Goal: Communication & Community: Answer question/provide support

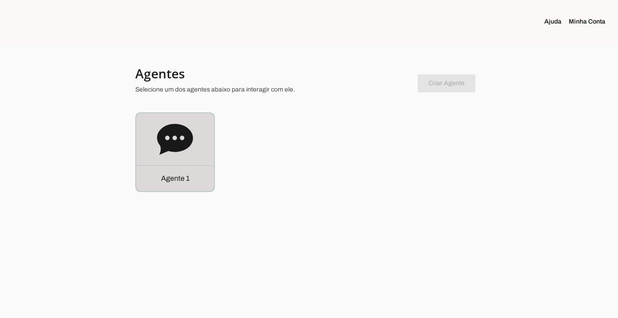
click at [174, 177] on p "Agente 1" at bounding box center [175, 178] width 29 height 11
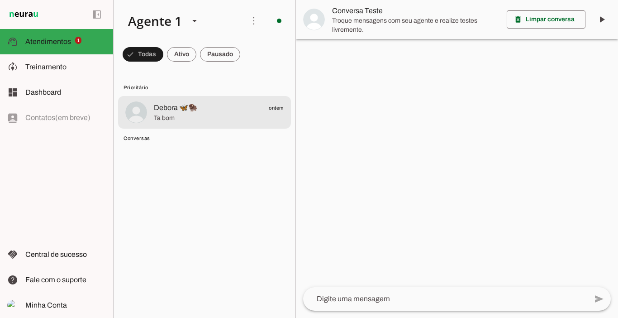
click at [180, 114] on span "Ta bom" at bounding box center [219, 118] width 130 height 9
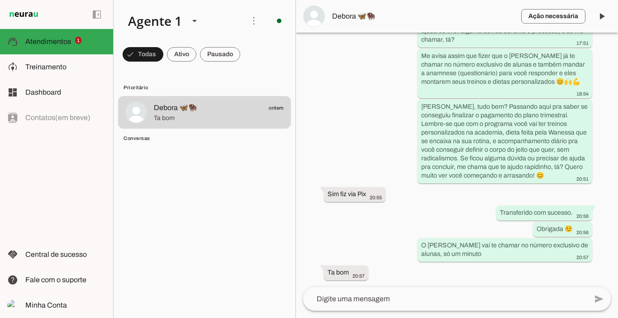
scroll to position [2207, 0]
click at [604, 18] on span at bounding box center [602, 16] width 22 height 22
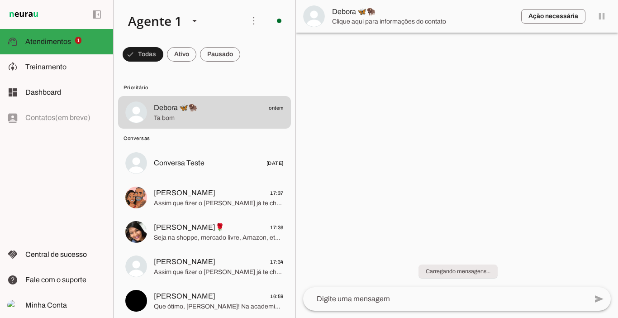
scroll to position [0, 0]
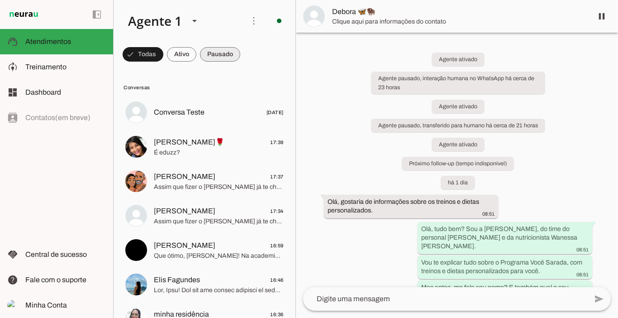
click at [224, 53] on span at bounding box center [220, 54] width 40 height 22
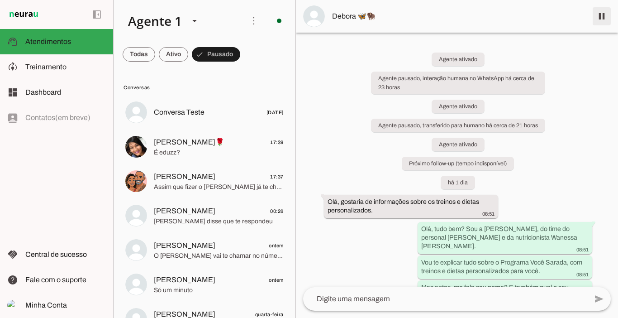
click at [600, 16] on span at bounding box center [602, 16] width 22 height 22
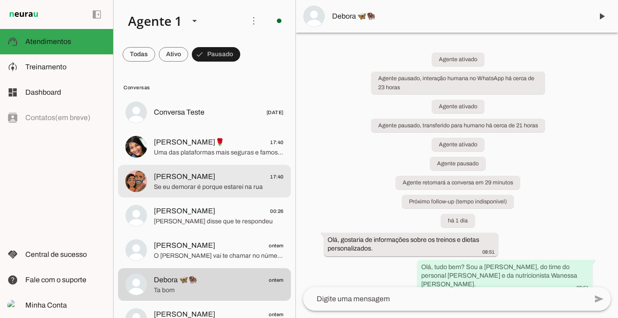
click at [191, 173] on span "[PERSON_NAME] 17:40" at bounding box center [219, 176] width 130 height 11
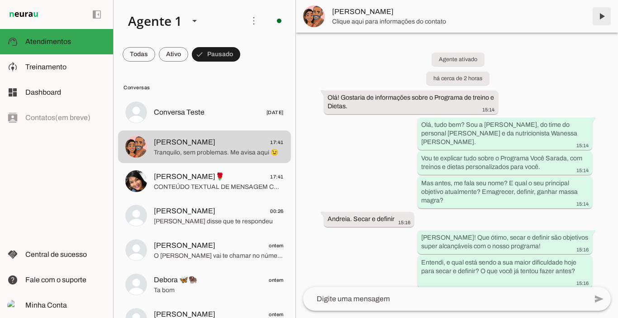
click at [602, 19] on span at bounding box center [602, 16] width 22 height 22
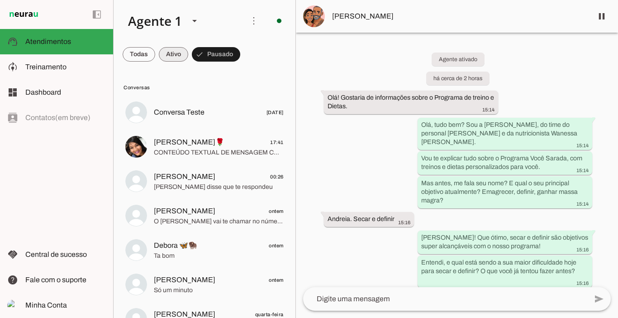
click at [171, 52] on span at bounding box center [173, 54] width 29 height 22
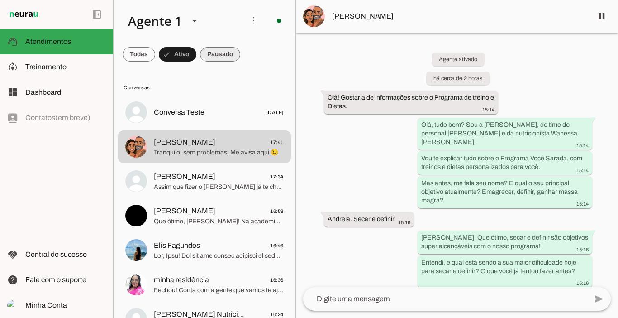
click at [223, 53] on span at bounding box center [220, 54] width 40 height 22
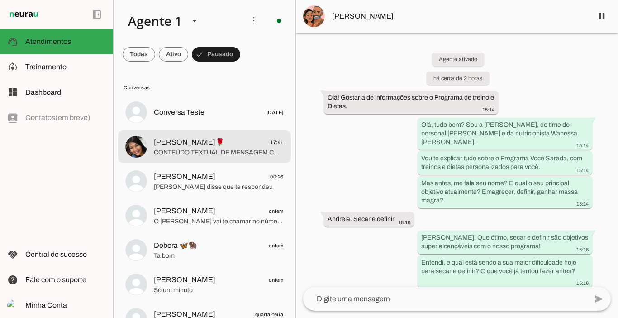
click at [180, 144] on span "[PERSON_NAME]🌹" at bounding box center [189, 142] width 71 height 11
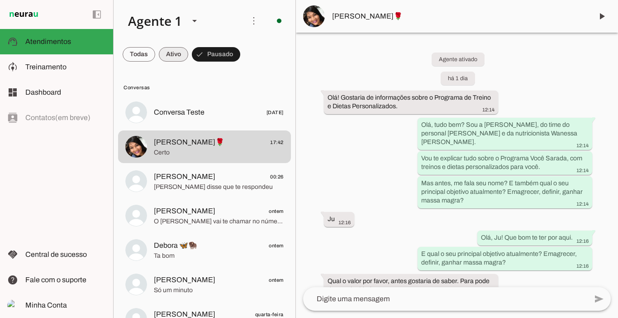
click at [171, 57] on span at bounding box center [173, 54] width 29 height 22
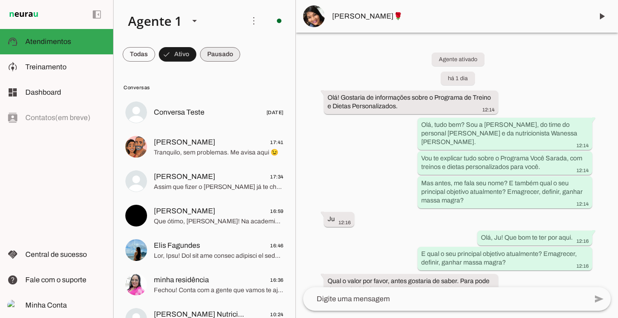
click at [215, 53] on span at bounding box center [220, 54] width 40 height 22
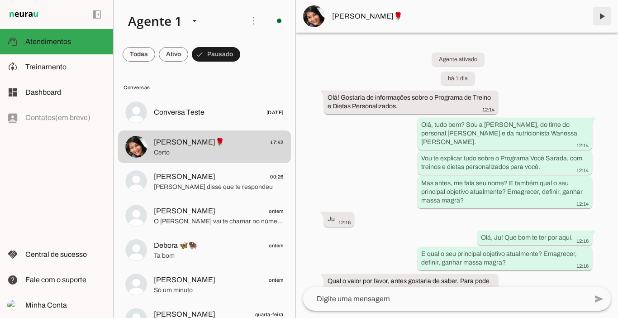
click at [599, 19] on span at bounding box center [602, 16] width 22 height 22
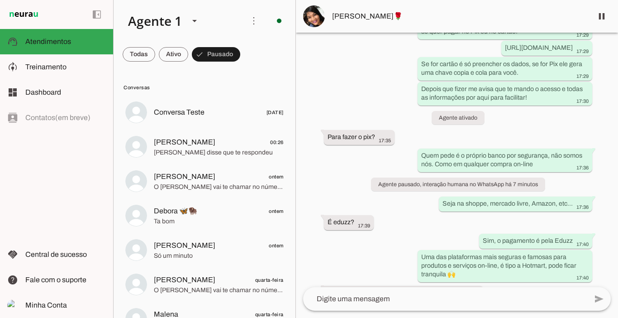
scroll to position [2111, 0]
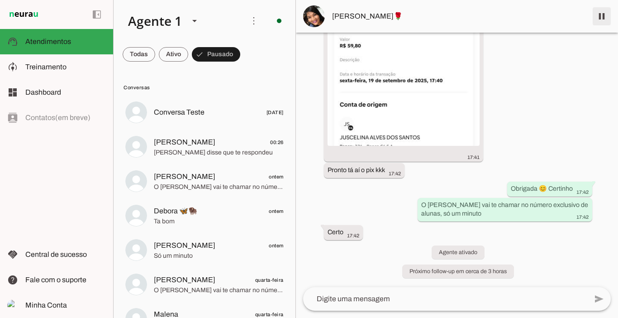
click at [600, 18] on span at bounding box center [602, 16] width 22 height 22
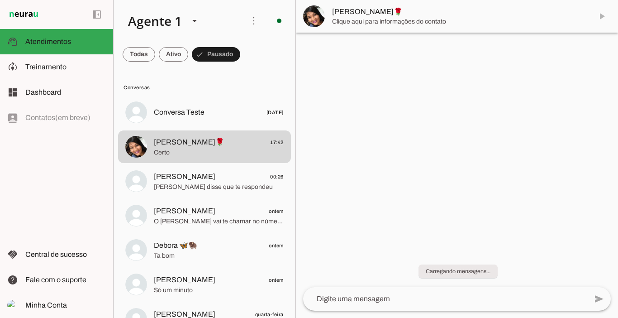
scroll to position [0, 0]
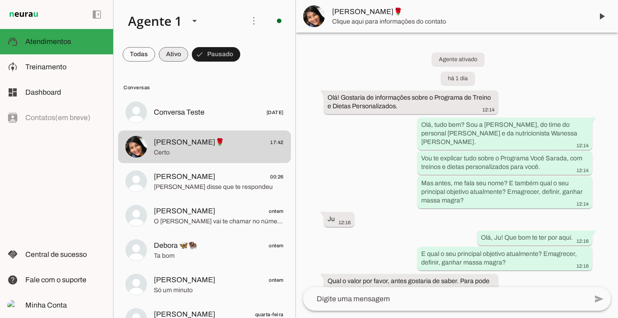
click at [160, 52] on span at bounding box center [173, 54] width 29 height 22
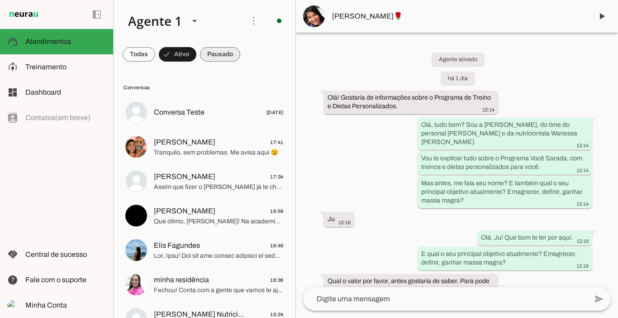
click at [224, 53] on span at bounding box center [220, 54] width 40 height 22
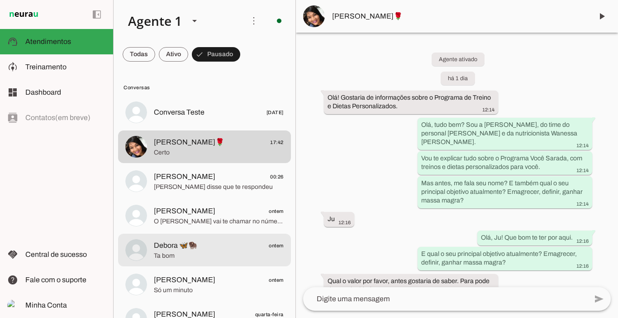
click at [166, 257] on span "Ta bom" at bounding box center [219, 255] width 130 height 9
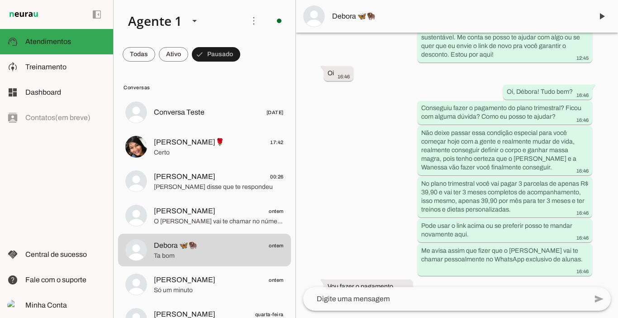
scroll to position [2245, 0]
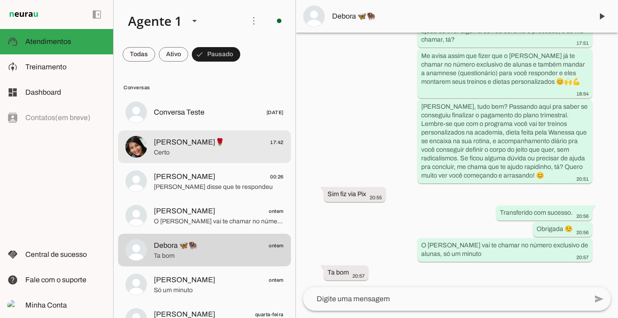
click at [159, 154] on span "Certo" at bounding box center [219, 152] width 130 height 9
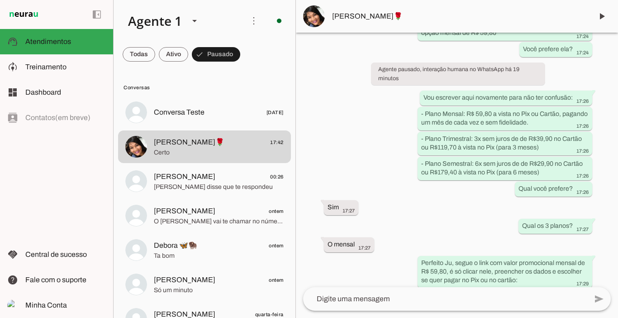
scroll to position [2149, 0]
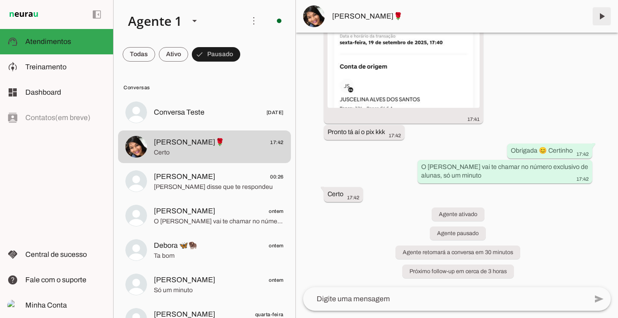
click at [600, 18] on span at bounding box center [602, 16] width 22 height 22
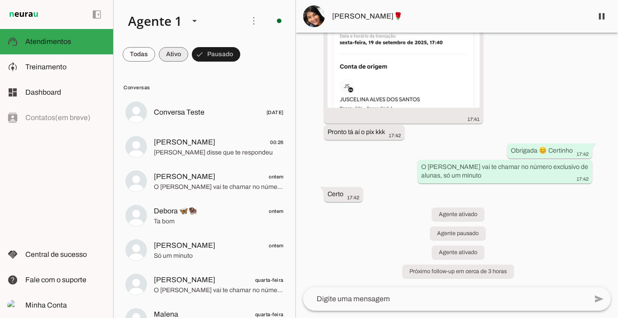
click at [171, 49] on span at bounding box center [173, 54] width 29 height 22
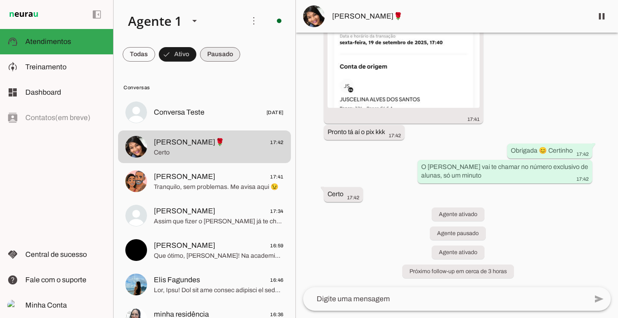
click at [222, 52] on span at bounding box center [220, 54] width 40 height 22
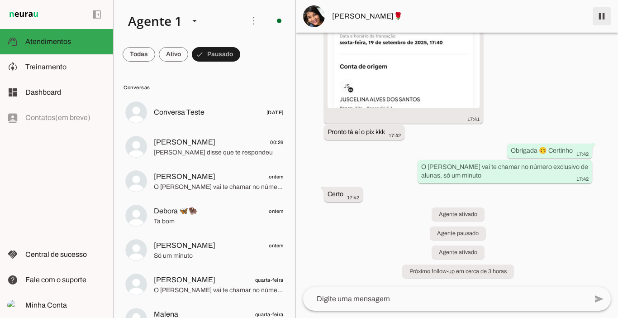
click at [603, 15] on span at bounding box center [602, 16] width 22 height 22
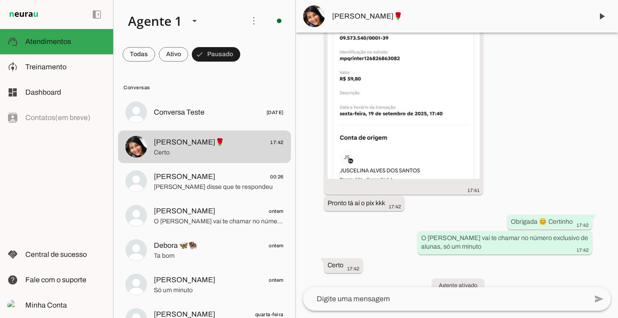
scroll to position [2187, 0]
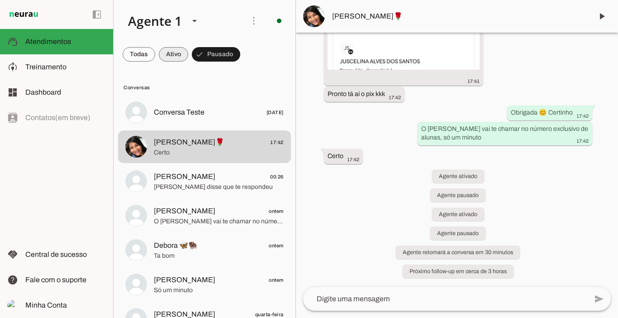
click at [175, 63] on span at bounding box center [173, 54] width 29 height 22
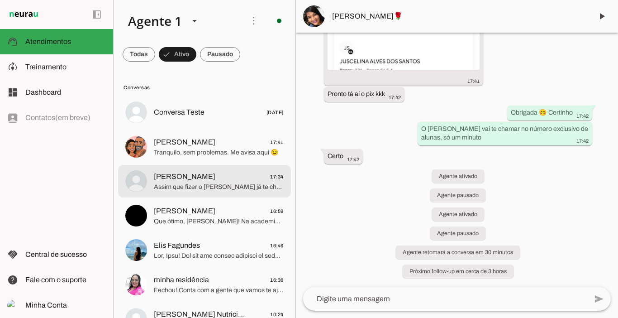
click at [185, 178] on span "[PERSON_NAME]" at bounding box center [185, 176] width 62 height 11
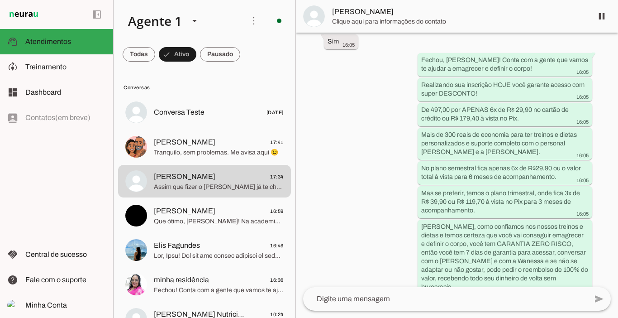
scroll to position [1390, 0]
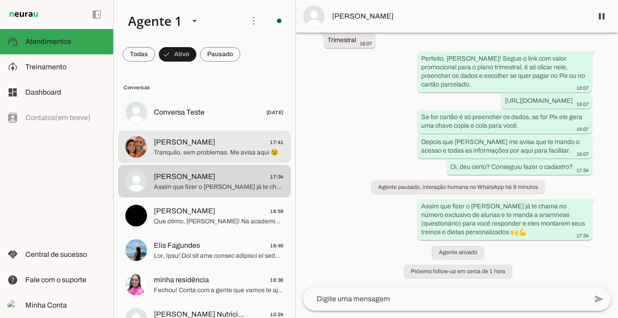
click at [200, 147] on span "[PERSON_NAME] 17:41" at bounding box center [219, 142] width 130 height 11
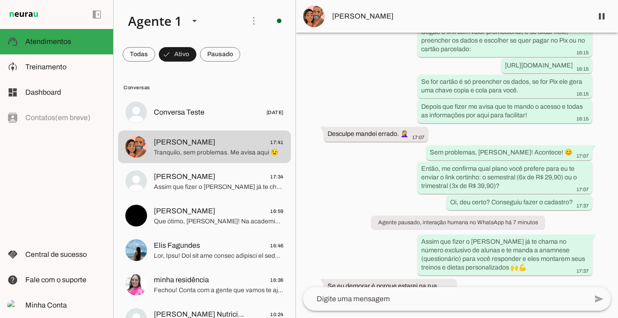
scroll to position [1743, 0]
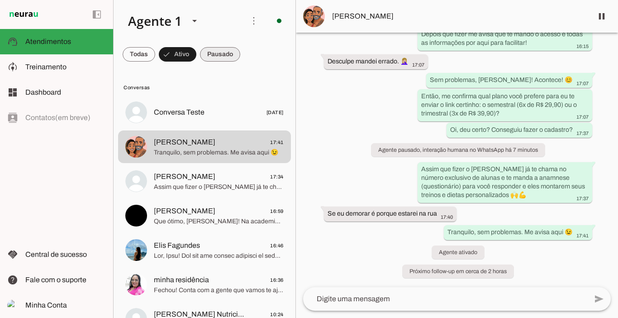
click at [220, 53] on span at bounding box center [220, 54] width 40 height 22
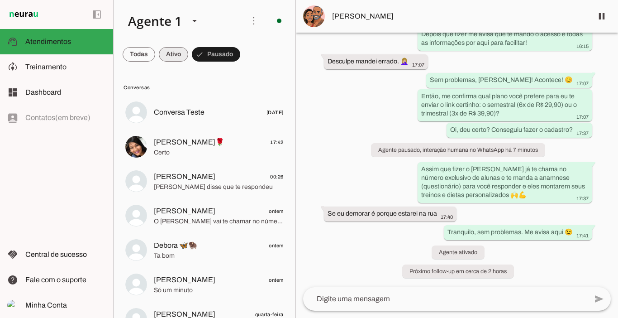
click at [170, 54] on span at bounding box center [173, 54] width 29 height 22
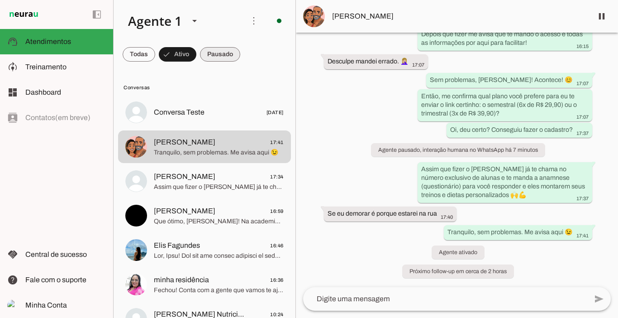
click at [208, 53] on span at bounding box center [220, 54] width 40 height 22
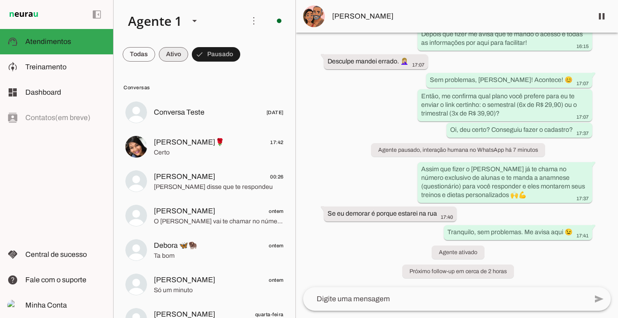
click at [179, 54] on span at bounding box center [173, 54] width 29 height 22
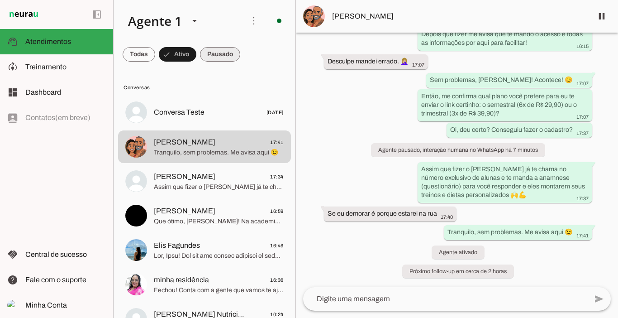
click at [215, 54] on span at bounding box center [220, 54] width 40 height 22
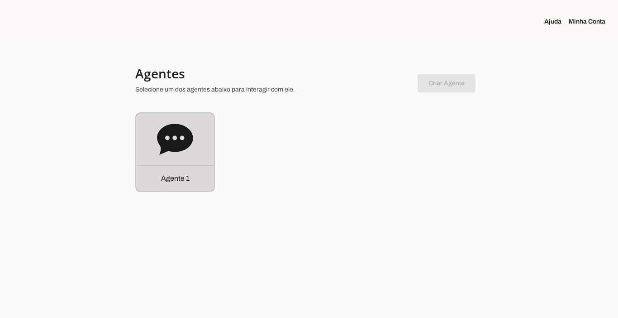
click at [183, 175] on p "Agente 1" at bounding box center [175, 178] width 29 height 11
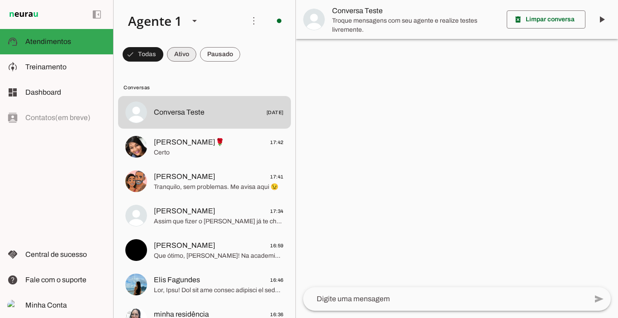
click at [182, 53] on span at bounding box center [181, 54] width 29 height 22
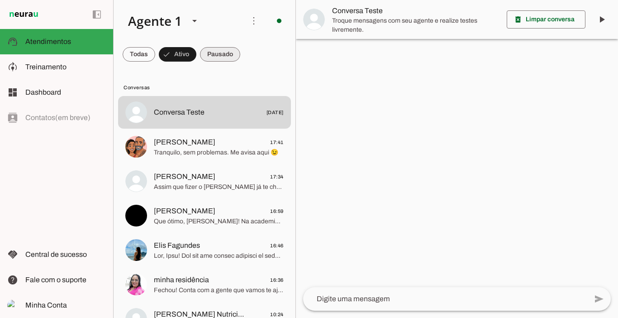
click at [222, 54] on span at bounding box center [220, 54] width 40 height 22
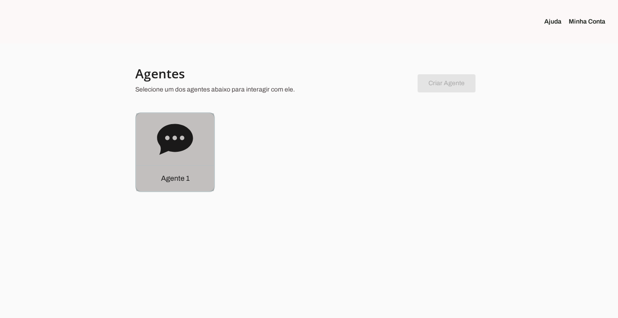
click at [162, 178] on p "Agente 1" at bounding box center [175, 178] width 29 height 11
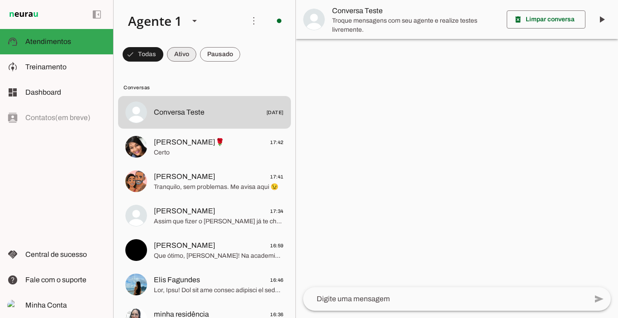
click at [182, 55] on span at bounding box center [181, 54] width 29 height 22
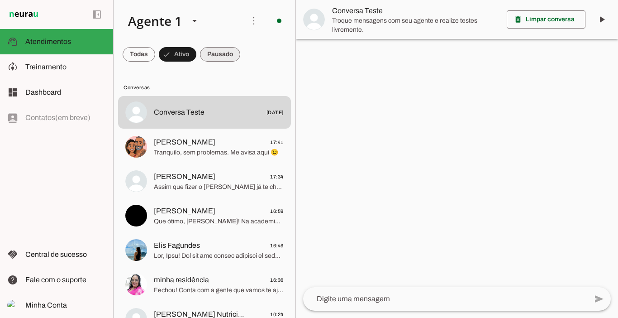
click at [223, 52] on span at bounding box center [220, 54] width 40 height 22
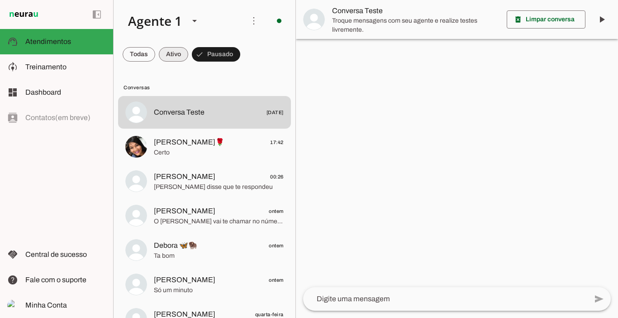
click at [180, 51] on span at bounding box center [173, 54] width 29 height 22
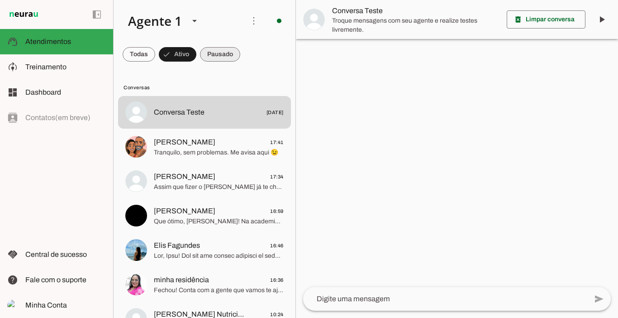
click at [217, 52] on span at bounding box center [220, 54] width 40 height 22
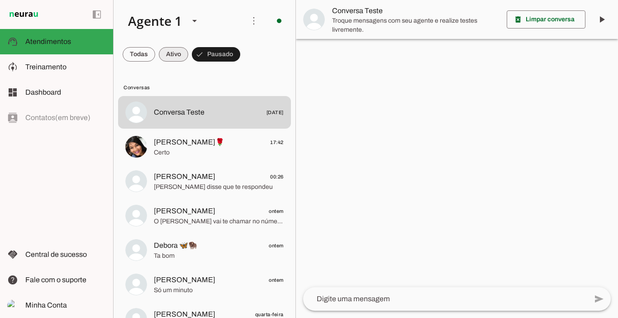
click at [181, 56] on span at bounding box center [173, 54] width 29 height 22
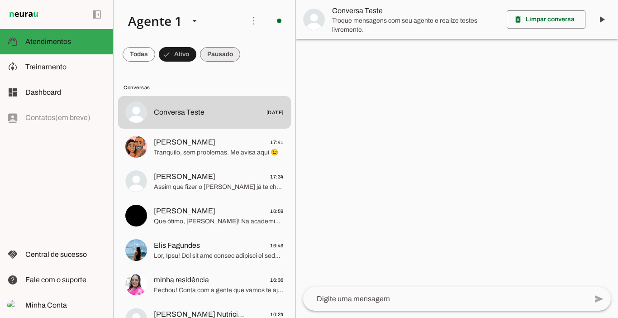
click at [218, 55] on span at bounding box center [220, 54] width 40 height 22
